Goal: Information Seeking & Learning: Learn about a topic

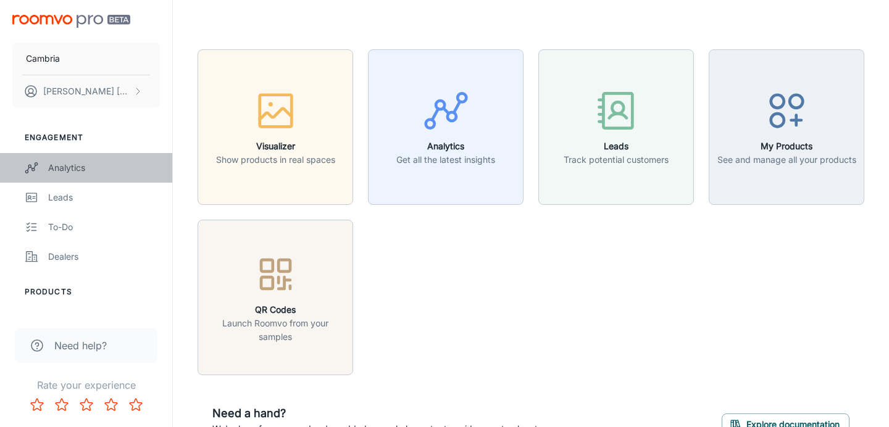
click at [70, 172] on div "Analytics" at bounding box center [104, 168] width 112 height 14
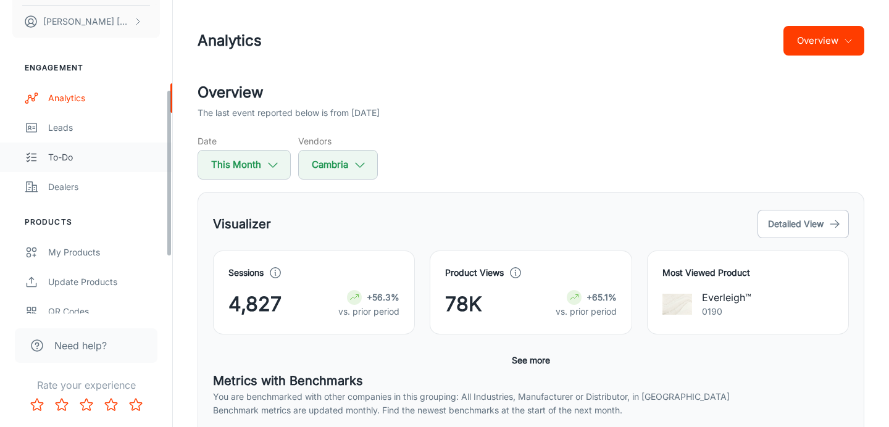
scroll to position [168, 0]
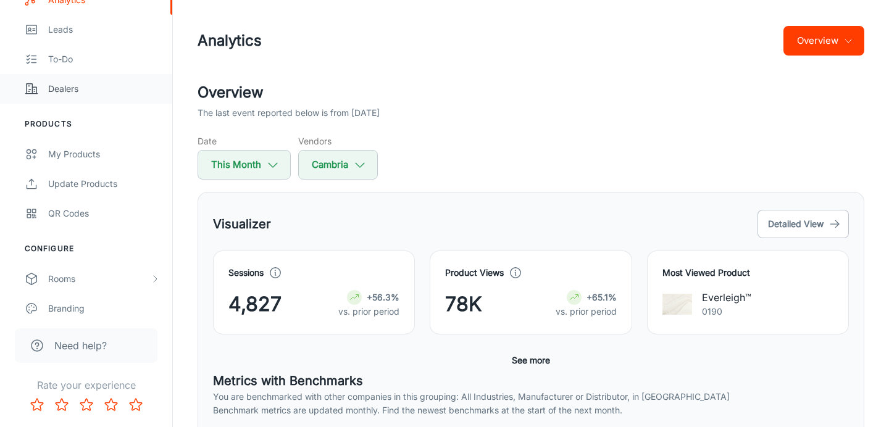
click at [56, 89] on div "Dealers" at bounding box center [104, 89] width 112 height 14
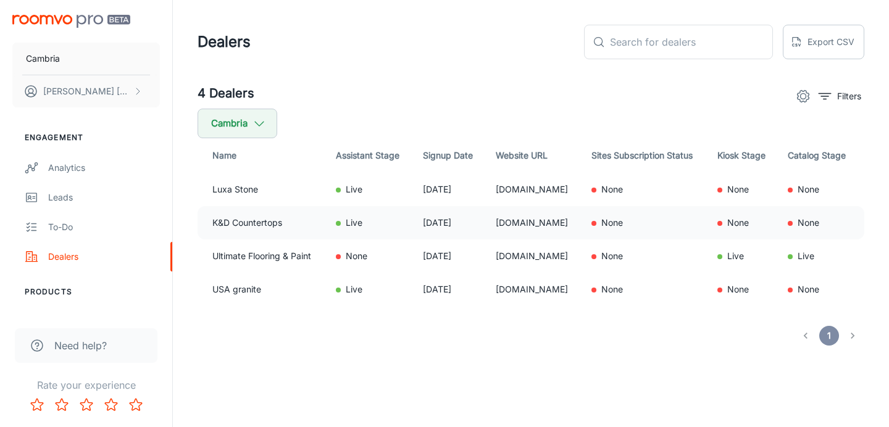
click at [284, 217] on td "K&D Countertops" at bounding box center [262, 222] width 128 height 33
click at [267, 227] on td "K&D Countertops" at bounding box center [262, 222] width 128 height 33
click at [486, 227] on td "[DOMAIN_NAME]" at bounding box center [534, 222] width 96 height 33
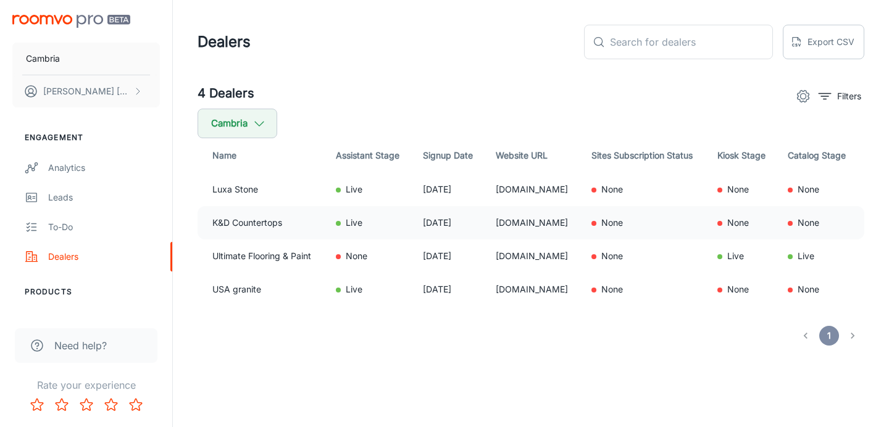
click at [209, 224] on td "K&D Countertops" at bounding box center [262, 222] width 128 height 33
click at [261, 227] on td "K&D Countertops" at bounding box center [262, 222] width 128 height 33
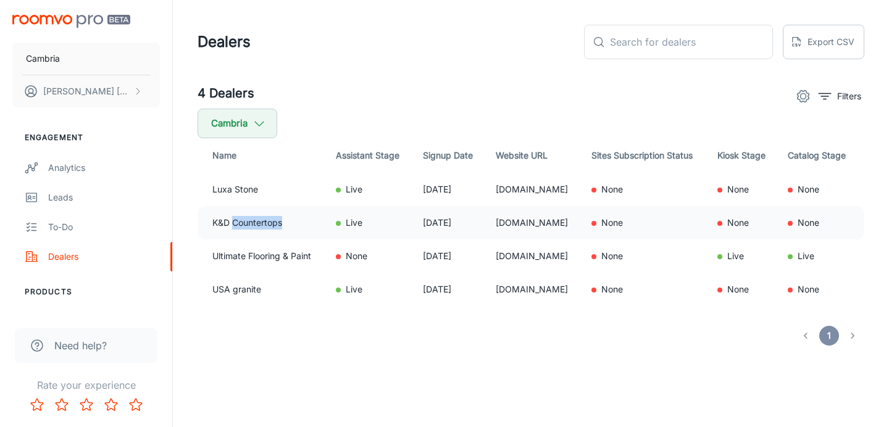
click at [261, 227] on td "K&D Countertops" at bounding box center [262, 222] width 128 height 33
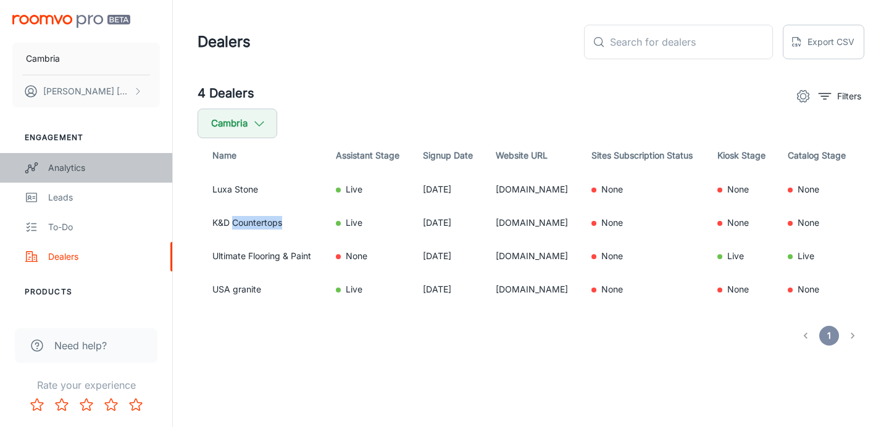
click at [74, 168] on div "Analytics" at bounding box center [104, 168] width 112 height 14
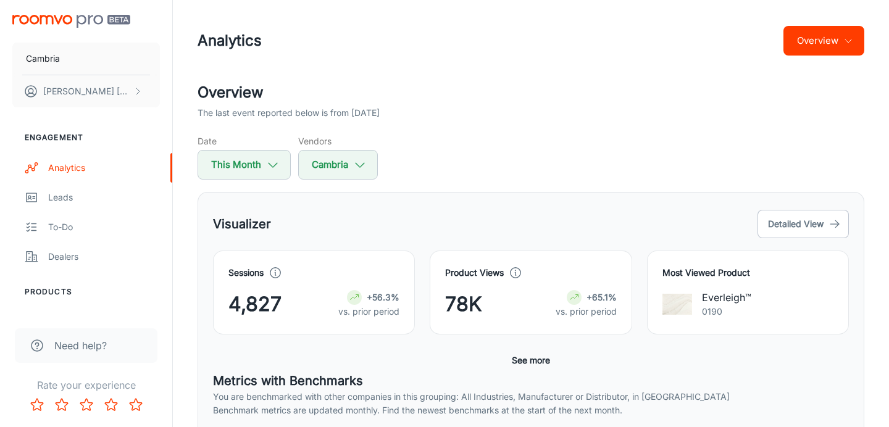
click at [830, 48] on button "Overview" at bounding box center [824, 41] width 81 height 30
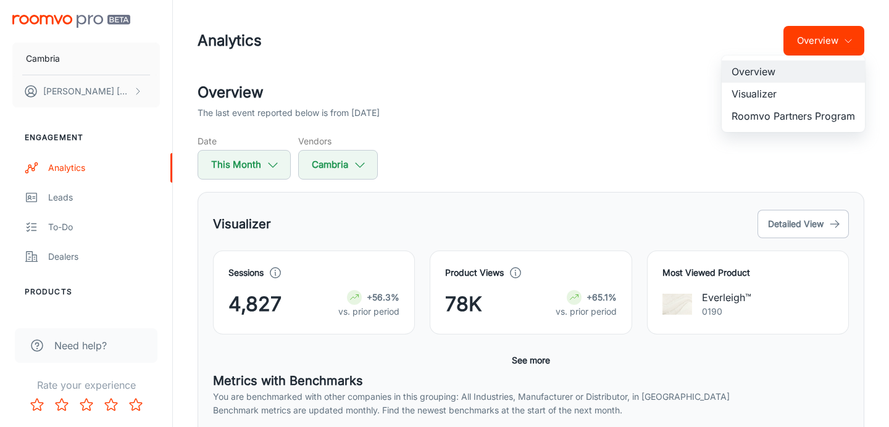
click at [804, 116] on li "Roomvo Partners Program" at bounding box center [793, 116] width 143 height 22
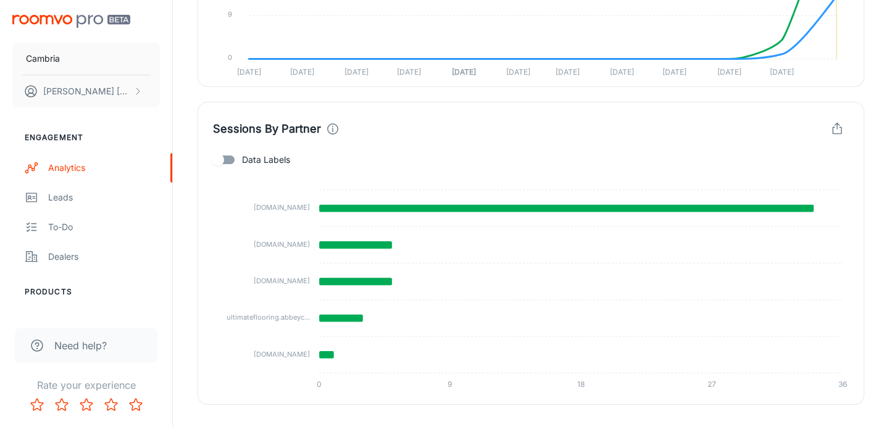
scroll to position [640, 0]
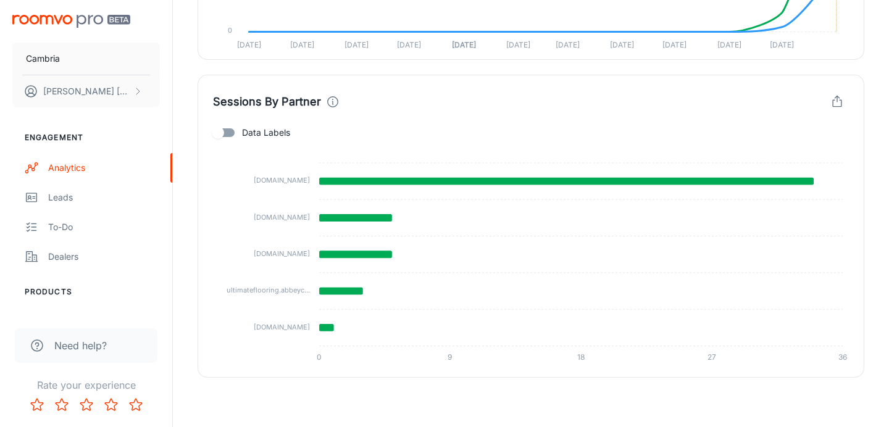
click at [842, 104] on icon "button" at bounding box center [837, 102] width 14 height 14
click at [842, 104] on div at bounding box center [444, 213] width 889 height 427
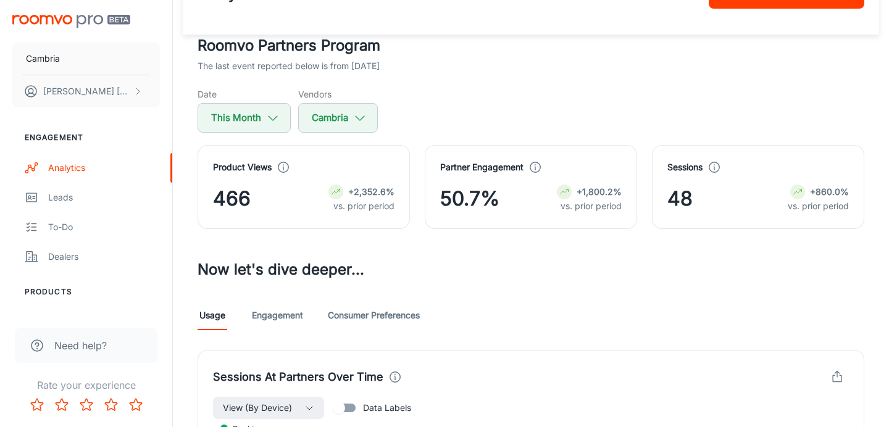
scroll to position [0, 0]
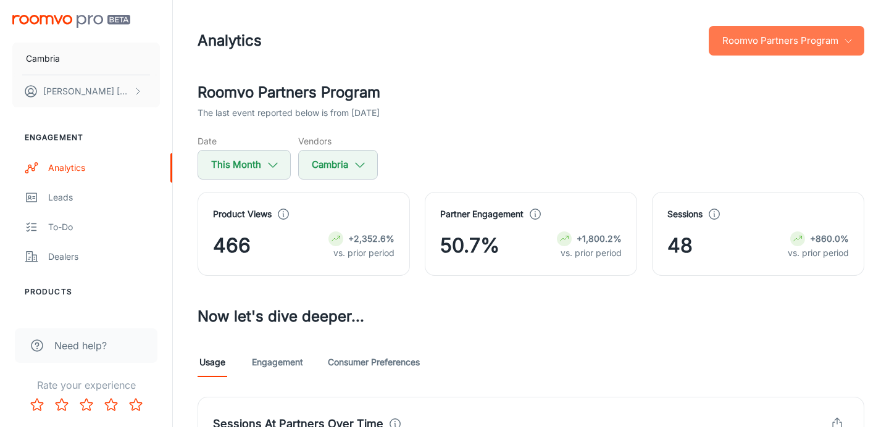
click at [813, 43] on button "Roomvo Partners Program" at bounding box center [787, 41] width 156 height 30
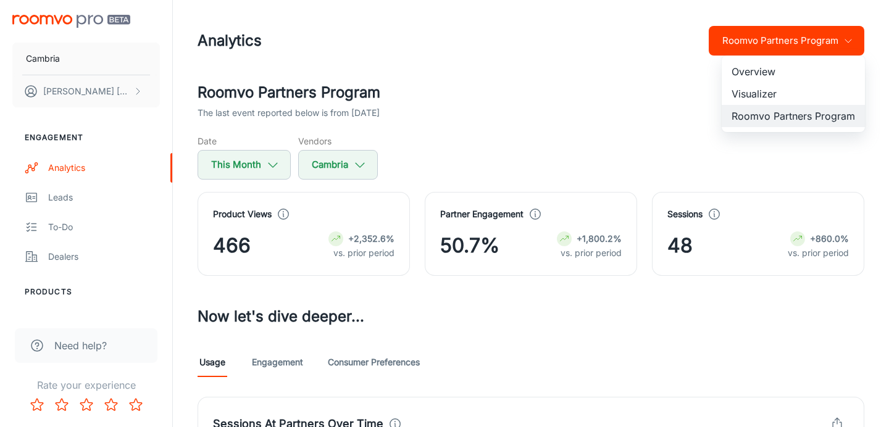
click at [779, 90] on li "Visualizer" at bounding box center [793, 94] width 143 height 22
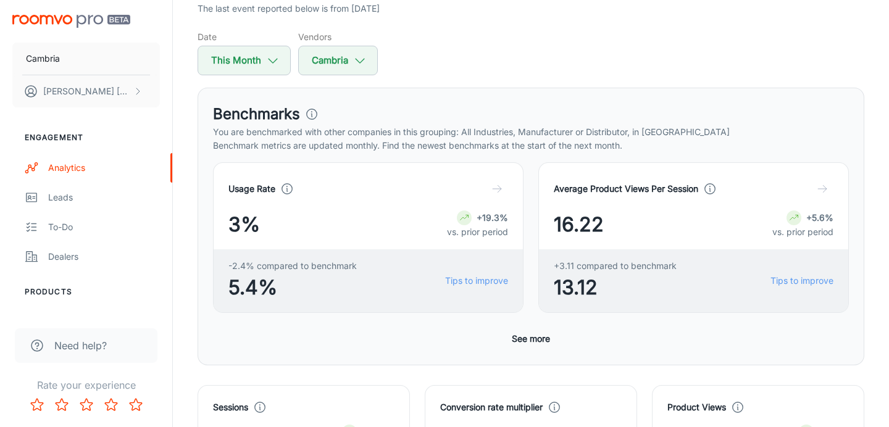
scroll to position [107, 0]
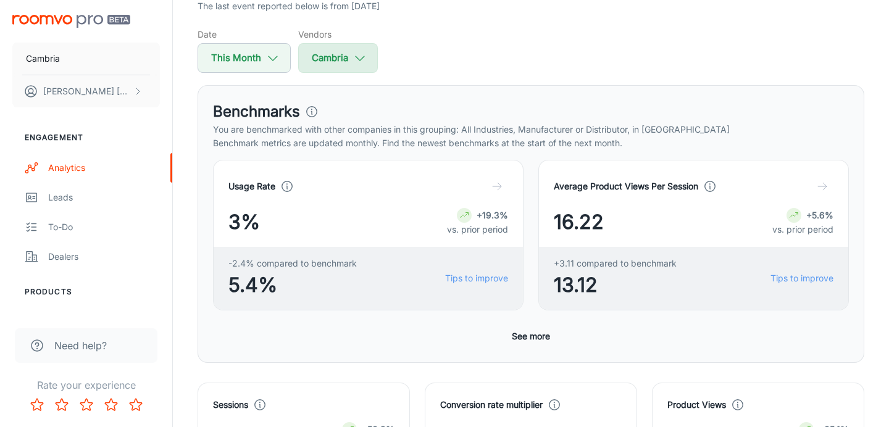
click at [366, 61] on button "Cambria" at bounding box center [338, 58] width 80 height 30
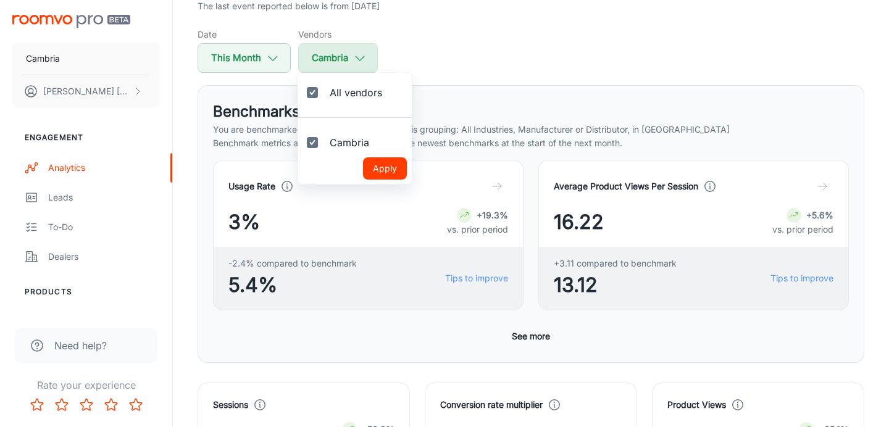
click at [366, 61] on div at bounding box center [444, 213] width 889 height 427
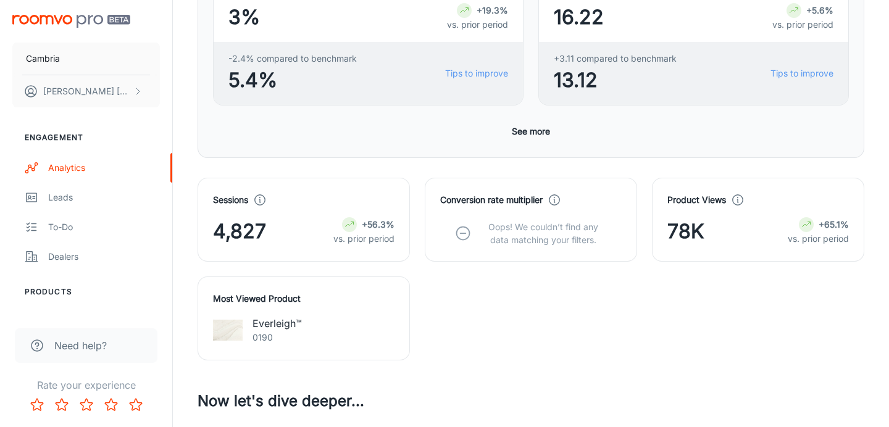
scroll to position [0, 0]
